Goal: Find specific page/section: Find specific page/section

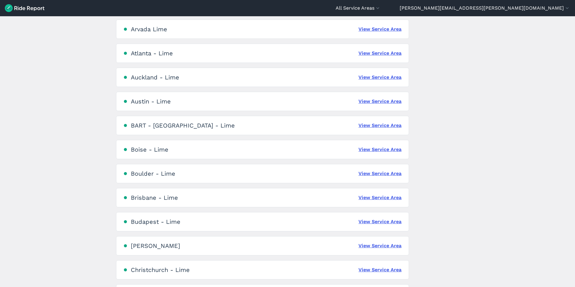
scroll to position [110, 0]
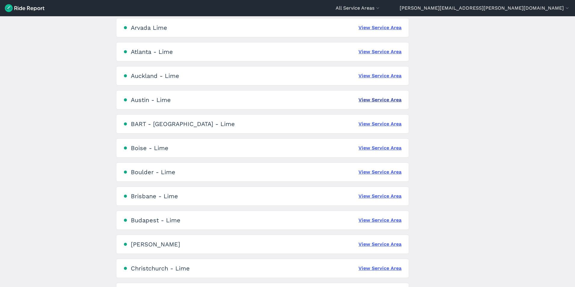
click at [386, 98] on link "View Service Area" at bounding box center [379, 99] width 43 height 7
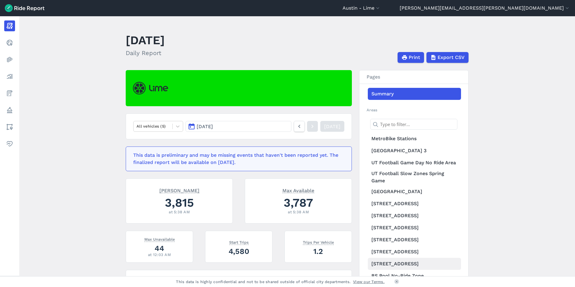
scroll to position [1, 0]
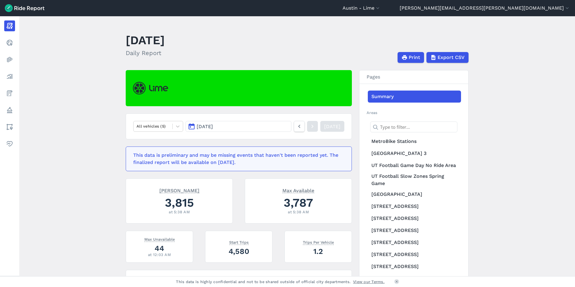
click at [400, 128] on input "text" at bounding box center [413, 126] width 87 height 11
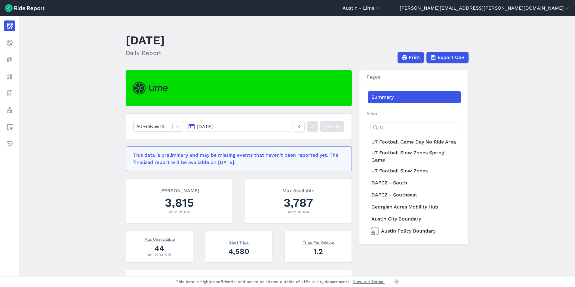
scroll to position [0, 0]
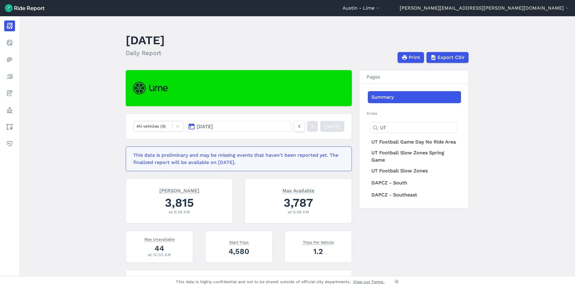
type input "U"
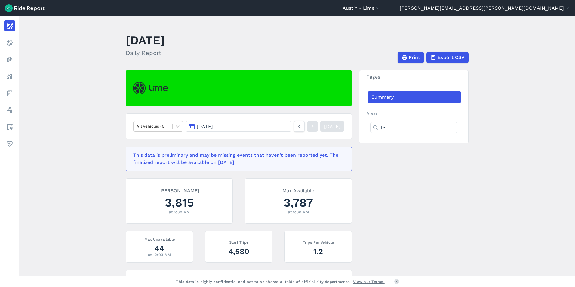
type input "T"
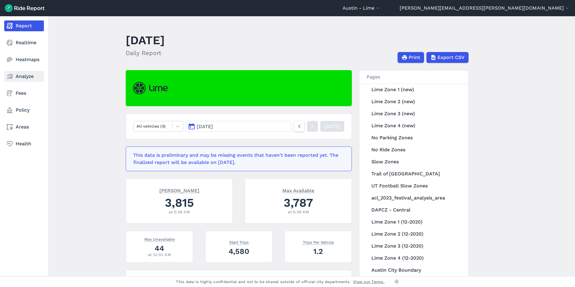
click at [11, 78] on use at bounding box center [9, 76] width 5 height 5
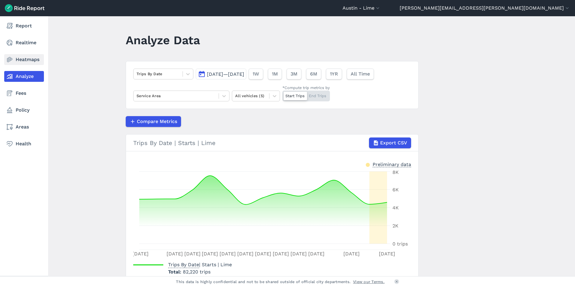
click at [13, 63] on link "Heatmaps" at bounding box center [24, 59] width 40 height 11
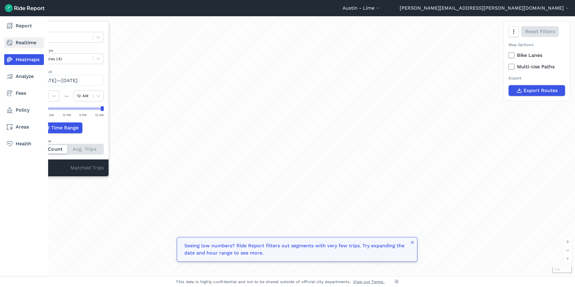
click at [25, 39] on link "Realtime" at bounding box center [24, 42] width 40 height 11
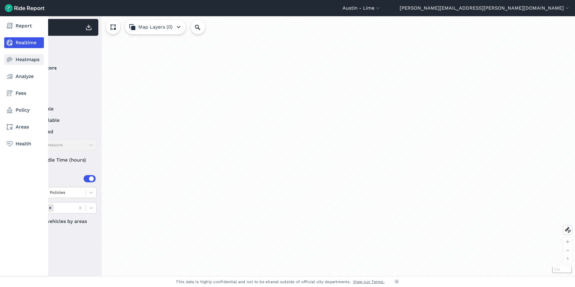
click at [23, 58] on link "Heatmaps" at bounding box center [24, 59] width 40 height 11
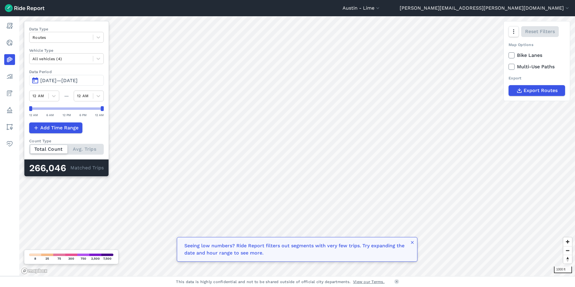
click at [70, 79] on span "[DATE]—[DATE]" at bounding box center [58, 81] width 37 height 6
click at [52, 81] on span "[DATE]—[DATE]" at bounding box center [58, 81] width 37 height 6
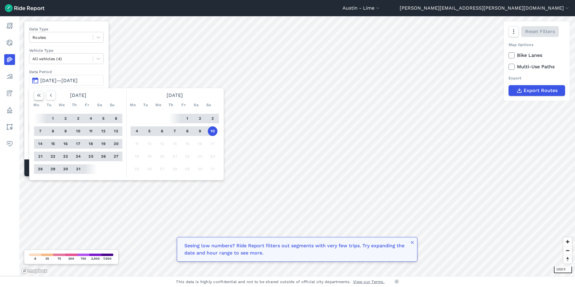
click at [40, 99] on button "button" at bounding box center [39, 95] width 10 height 10
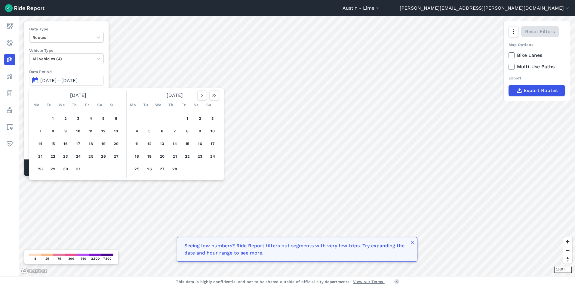
click at [219, 97] on div "[DATE]" at bounding box center [174, 95] width 93 height 10
click at [215, 98] on button "button" at bounding box center [214, 95] width 10 height 10
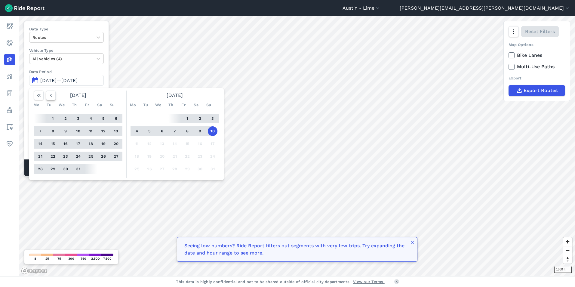
click at [54, 99] on button "button" at bounding box center [51, 95] width 10 height 10
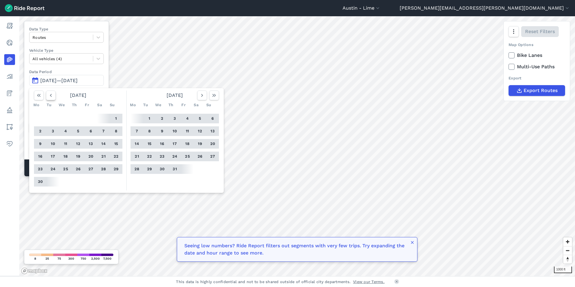
click at [54, 99] on button "button" at bounding box center [51, 95] width 10 height 10
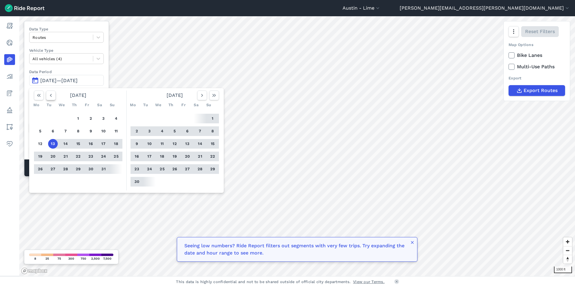
click at [54, 99] on button "button" at bounding box center [51, 95] width 10 height 10
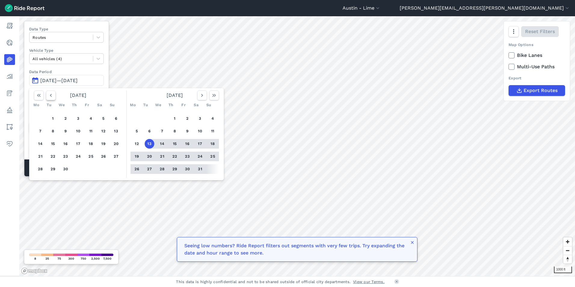
click at [54, 99] on button "button" at bounding box center [51, 95] width 10 height 10
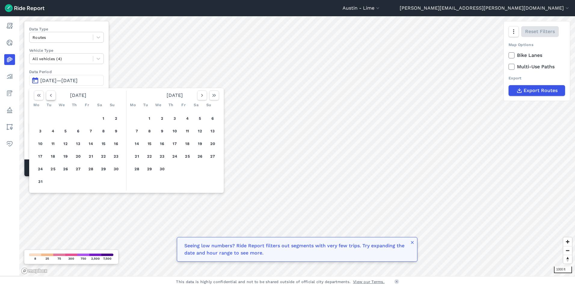
click at [54, 99] on button "button" at bounding box center [51, 95] width 10 height 10
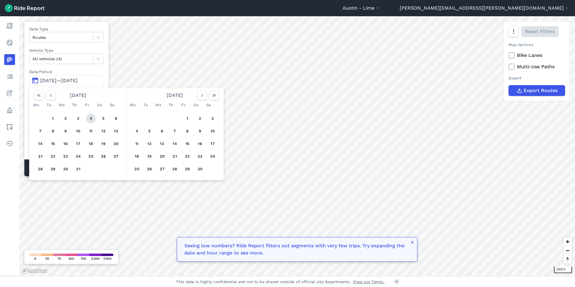
click at [92, 119] on button "4" at bounding box center [91, 119] width 10 height 10
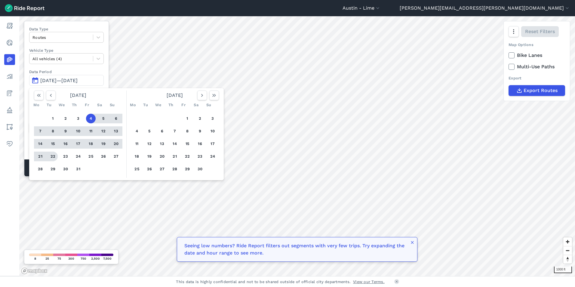
click at [54, 160] on button "22" at bounding box center [53, 157] width 10 height 10
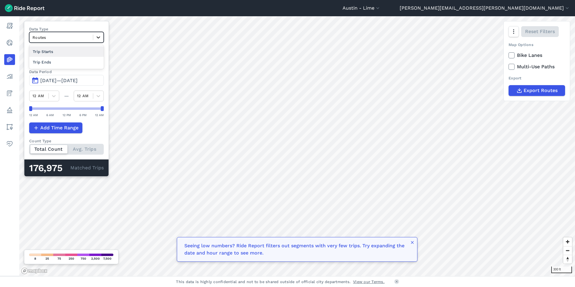
click at [100, 36] on icon at bounding box center [98, 37] width 6 height 6
click at [84, 51] on div "Trip Starts" at bounding box center [66, 51] width 75 height 11
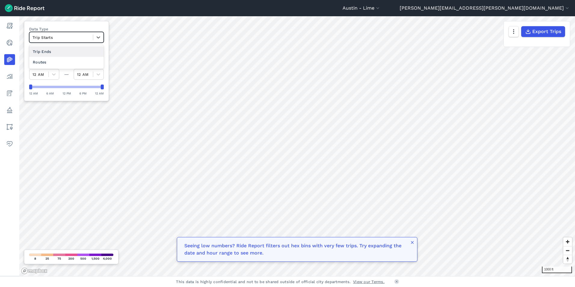
click at [66, 32] on div "Trip Starts" at bounding box center [66, 37] width 75 height 11
click at [53, 54] on div "Trip Ends" at bounding box center [66, 51] width 75 height 11
click at [61, 39] on div at bounding box center [60, 37] width 57 height 7
click at [55, 52] on div "Trip Starts" at bounding box center [66, 51] width 75 height 11
click at [78, 60] on span "[DATE]—[DATE]" at bounding box center [58, 59] width 37 height 6
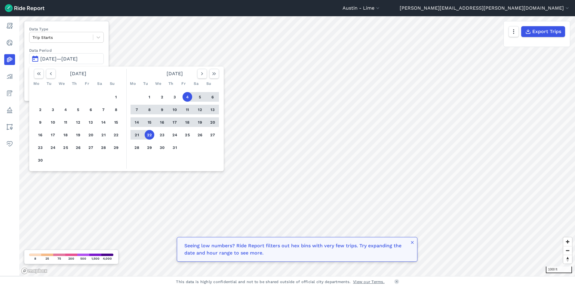
click at [148, 122] on button "15" at bounding box center [150, 122] width 10 height 10
click at [188, 97] on button "4" at bounding box center [187, 97] width 10 height 10
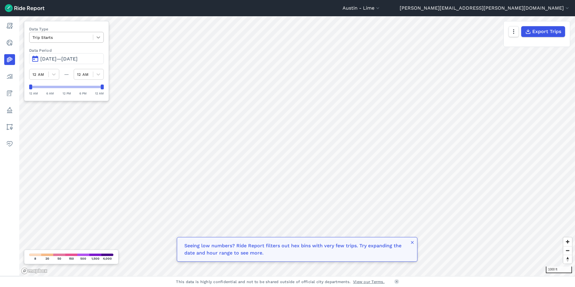
click at [95, 38] on div at bounding box center [98, 37] width 10 height 10
click at [73, 59] on div "Routes" at bounding box center [66, 62] width 75 height 11
